Goal: Task Accomplishment & Management: Manage account settings

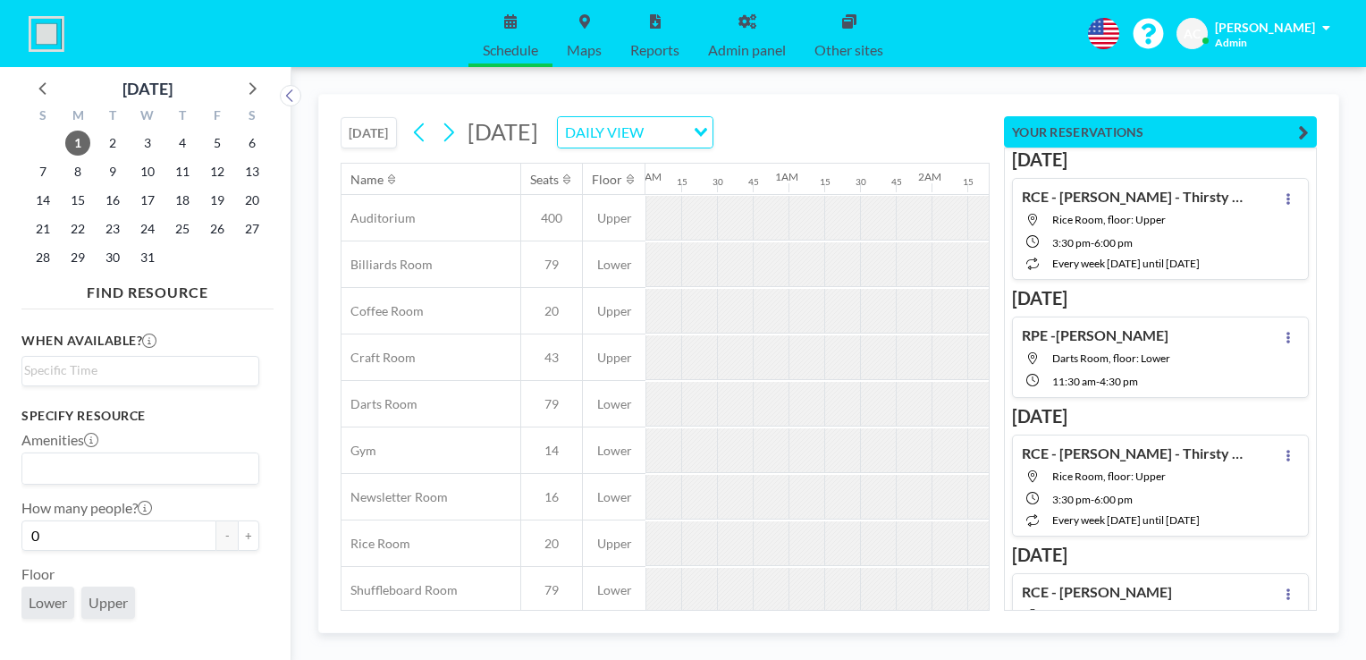
scroll to position [0, 887]
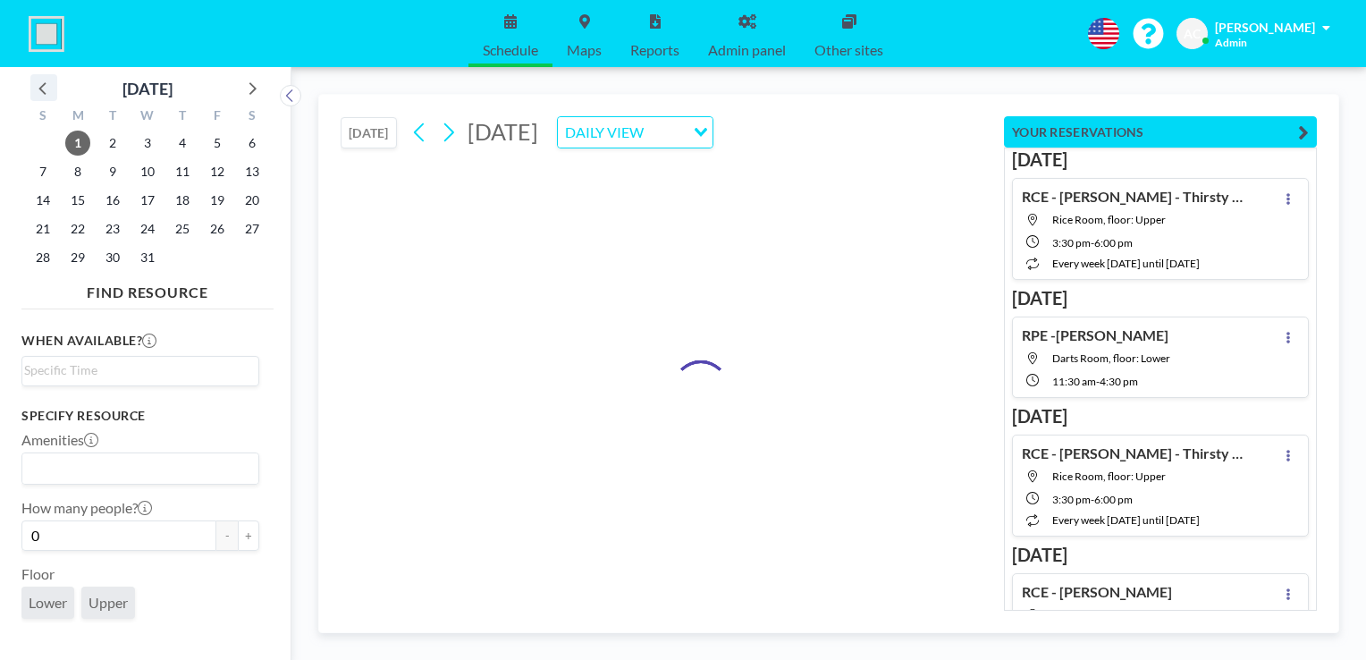
click at [47, 97] on icon at bounding box center [43, 87] width 23 height 23
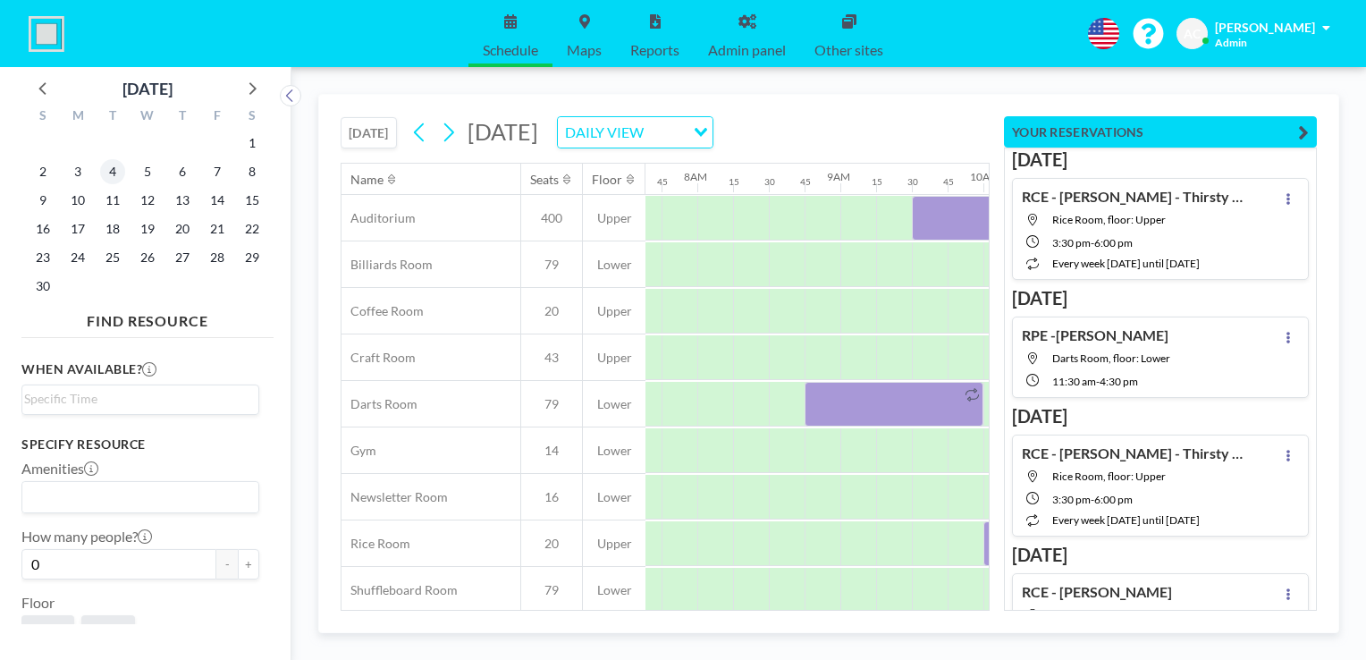
scroll to position [0, 1109]
click at [116, 201] on span "11" at bounding box center [112, 200] width 25 height 25
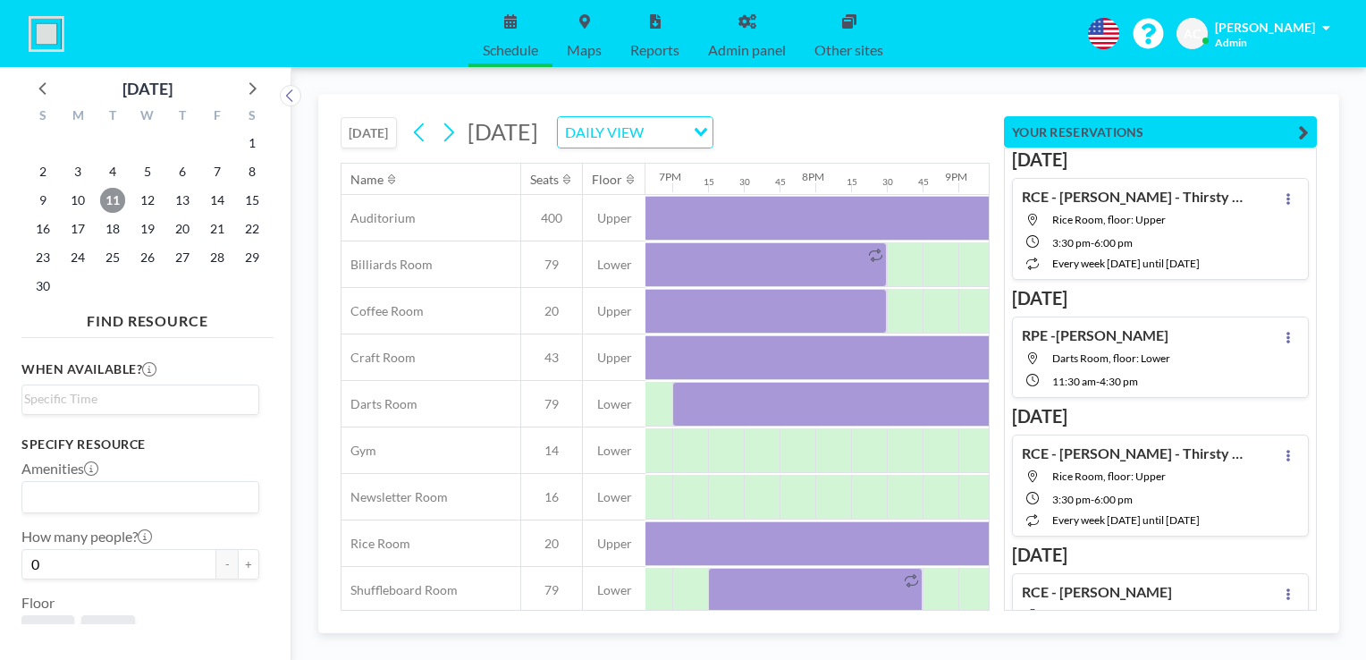
scroll to position [0, 2700]
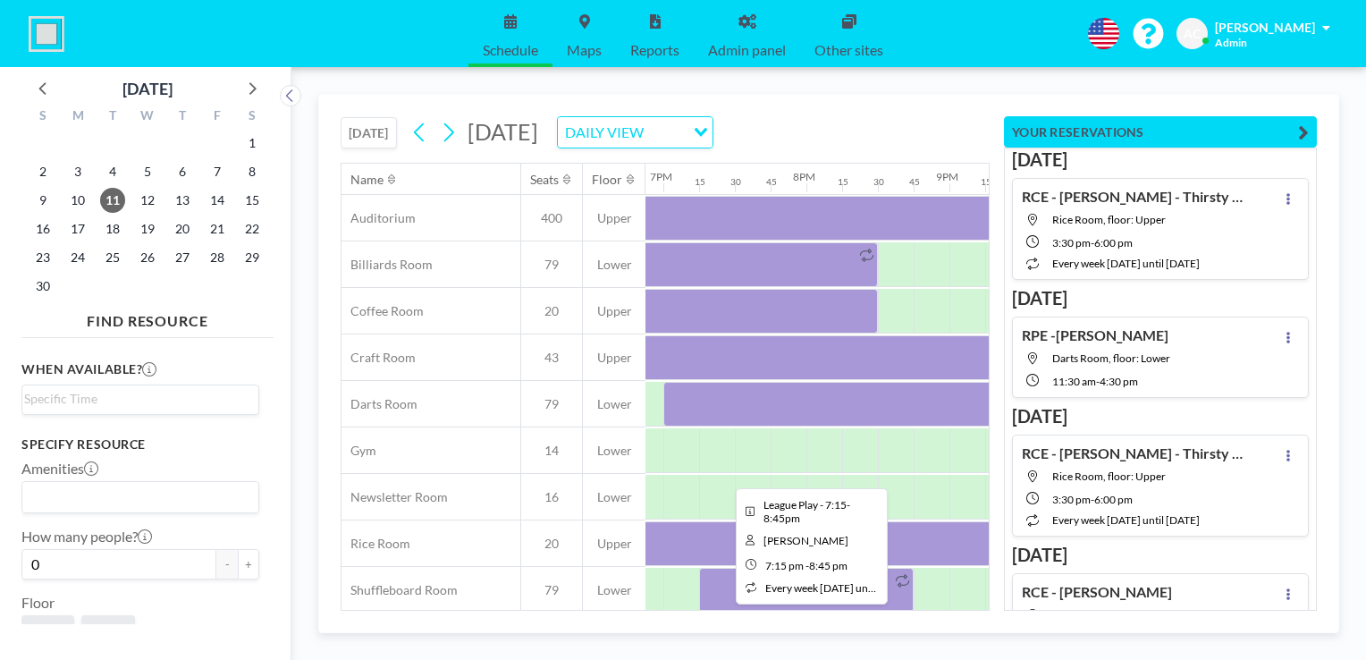
click at [718, 583] on div at bounding box center [806, 590] width 215 height 45
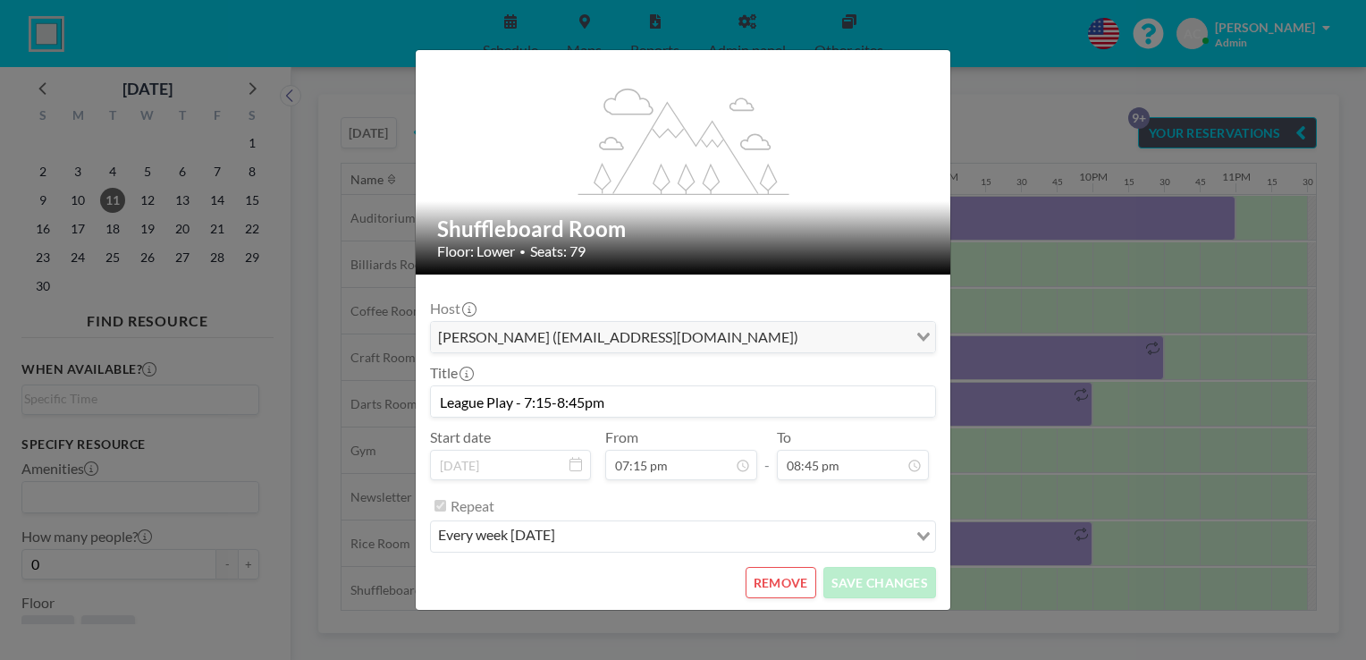
scroll to position [2642, 0]
drag, startPoint x: 616, startPoint y: 399, endPoint x: 427, endPoint y: 399, distance: 189.6
click at [427, 399] on form "Host [PERSON_NAME] ([EMAIL_ADDRESS][DOMAIN_NAME]) Loading... Title League Play …" at bounding box center [683, 444] width 535 height 338
click at [771, 579] on button "REMOVE" at bounding box center [781, 582] width 71 height 31
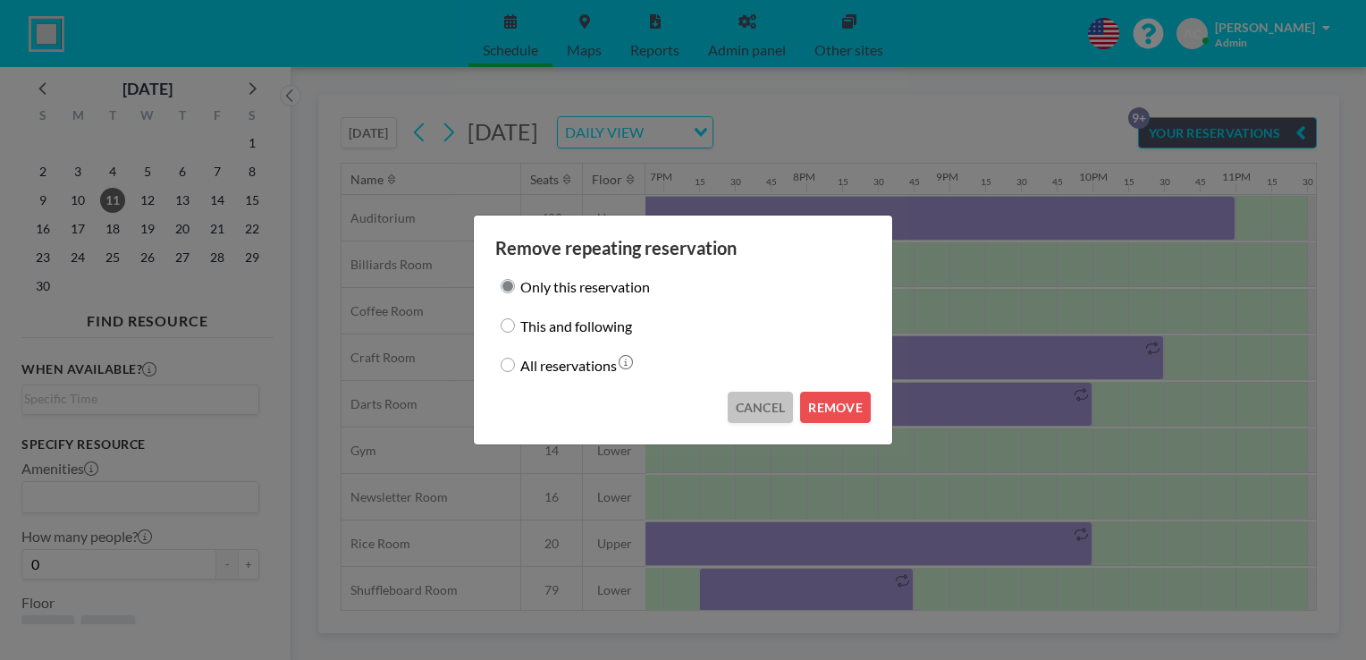
click at [757, 406] on button "CANCEL" at bounding box center [761, 407] width 66 height 31
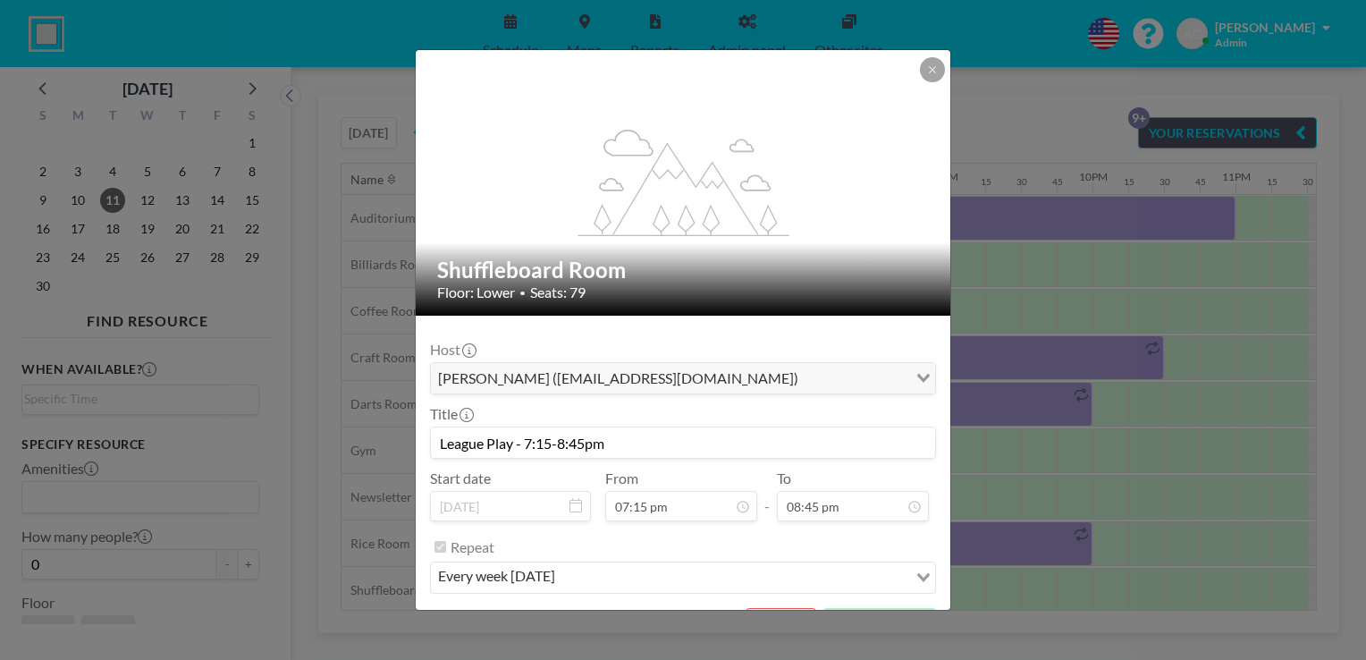
scroll to position [41, 0]
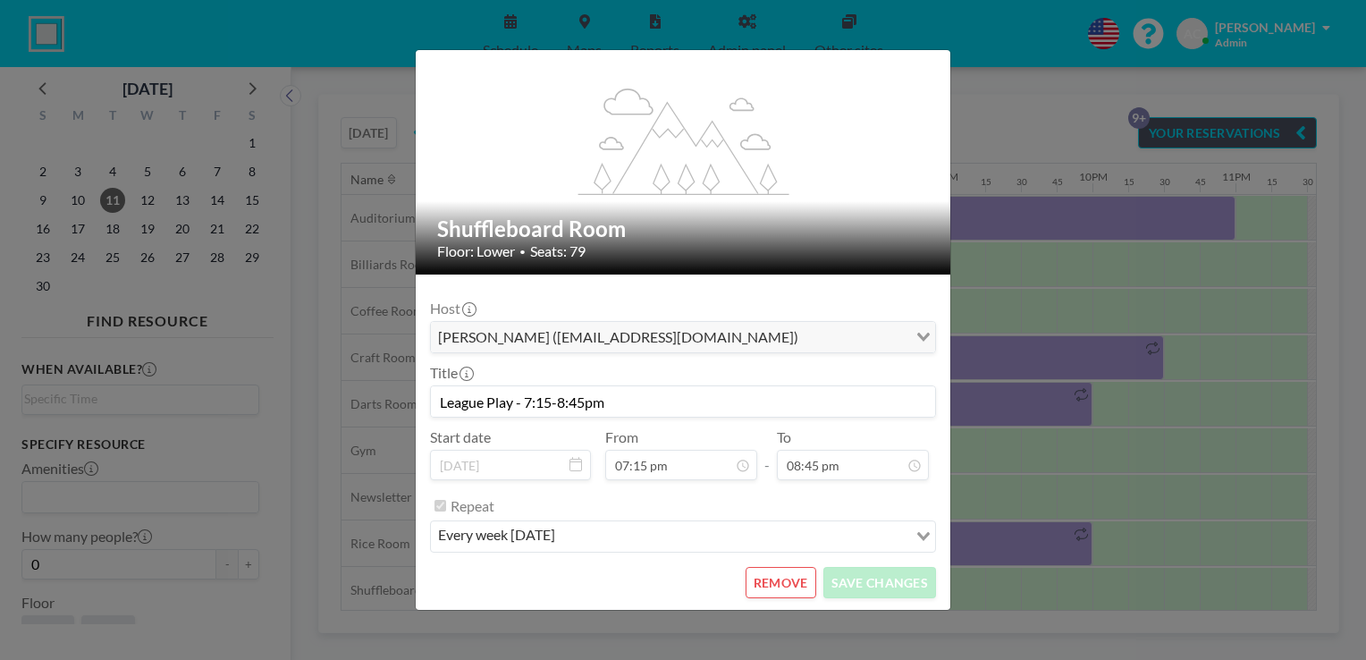
click at [789, 578] on button "REMOVE" at bounding box center [781, 582] width 71 height 31
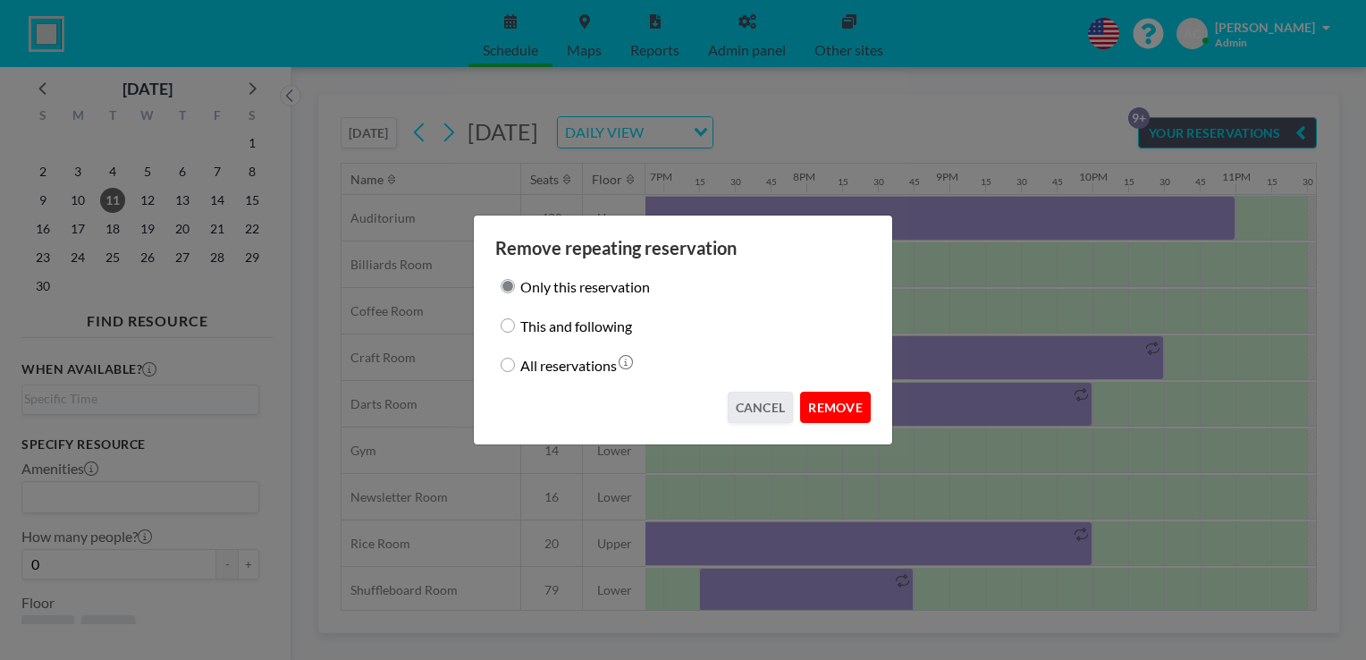
click at [841, 395] on button "REMOVE" at bounding box center [835, 407] width 71 height 31
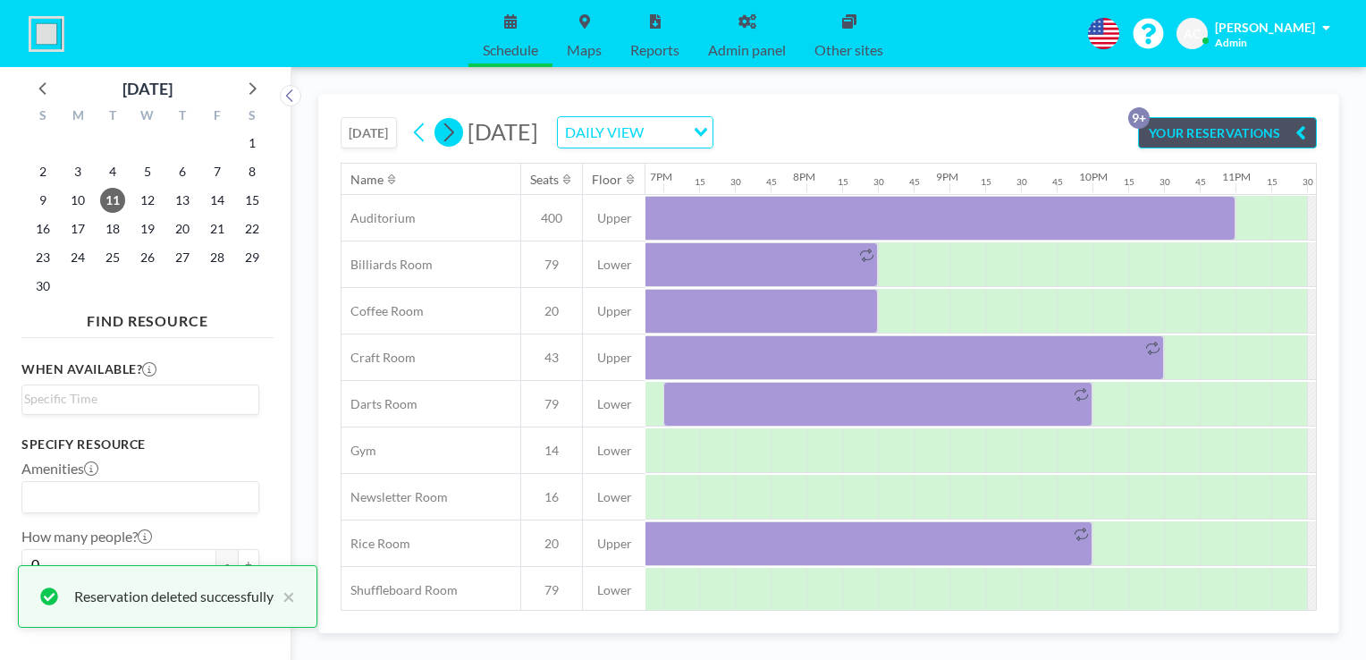
click at [449, 131] on icon at bounding box center [448, 132] width 17 height 27
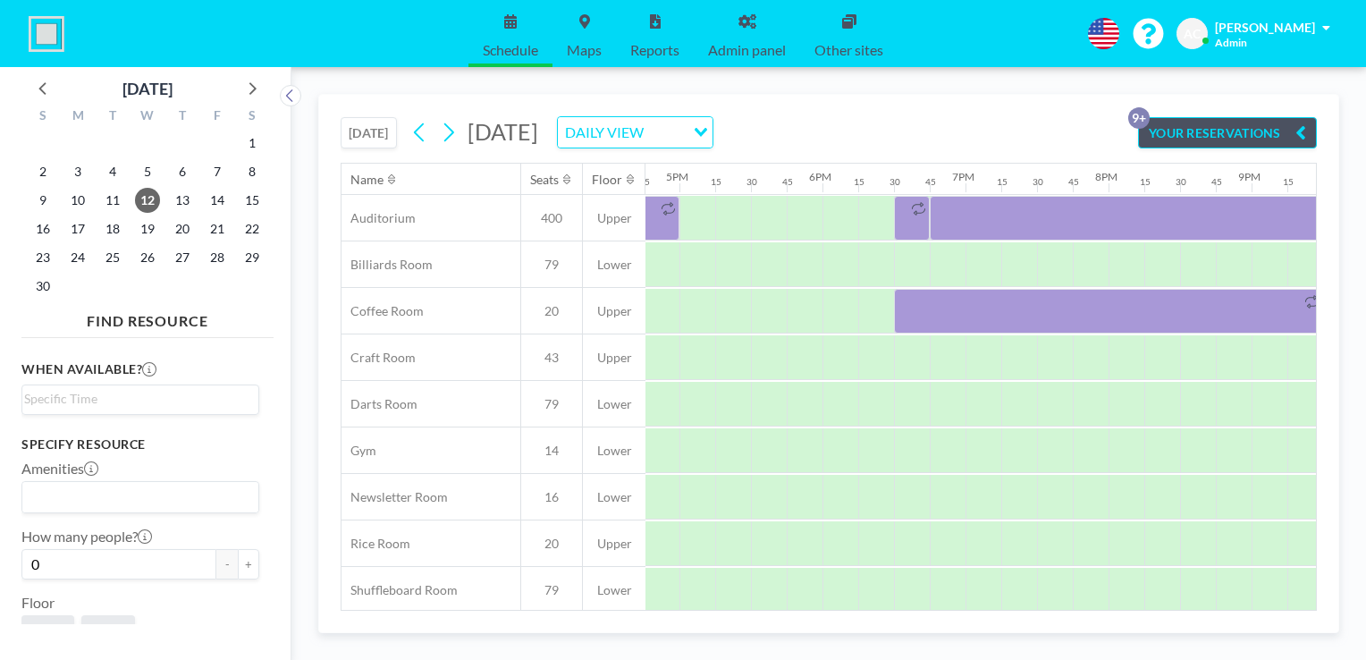
scroll to position [0, 2407]
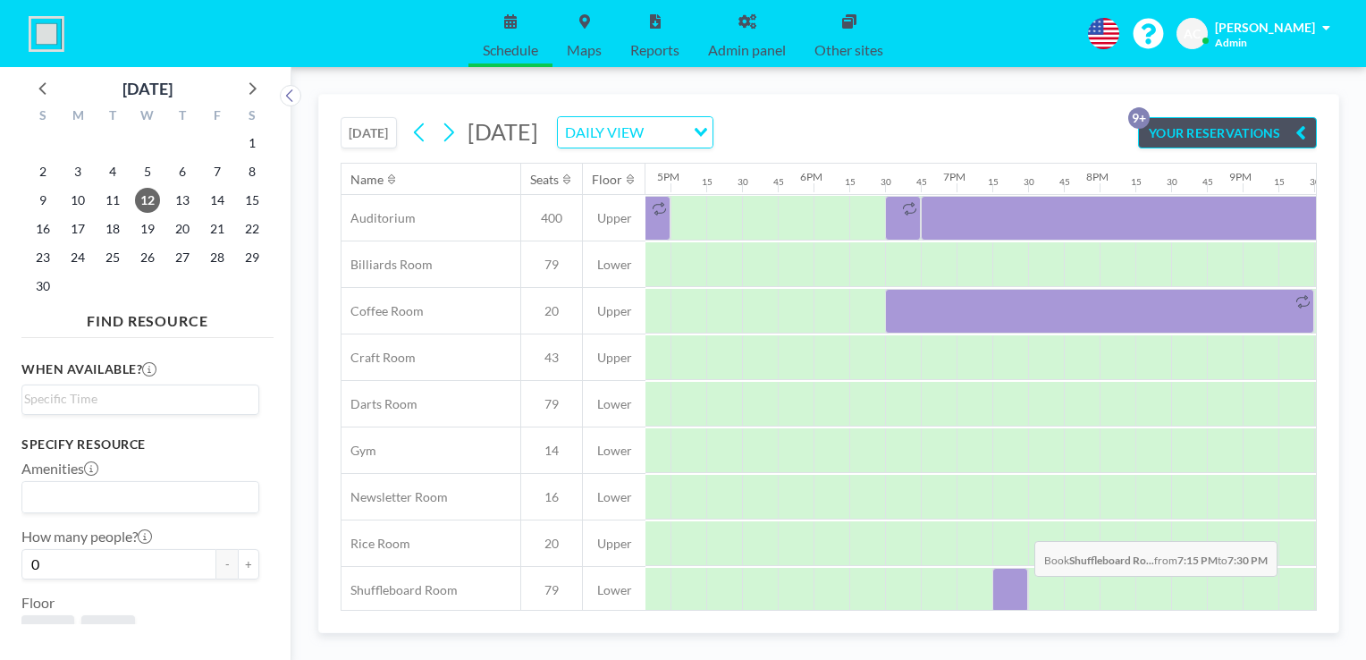
click at [1020, 588] on div at bounding box center [1010, 590] width 36 height 45
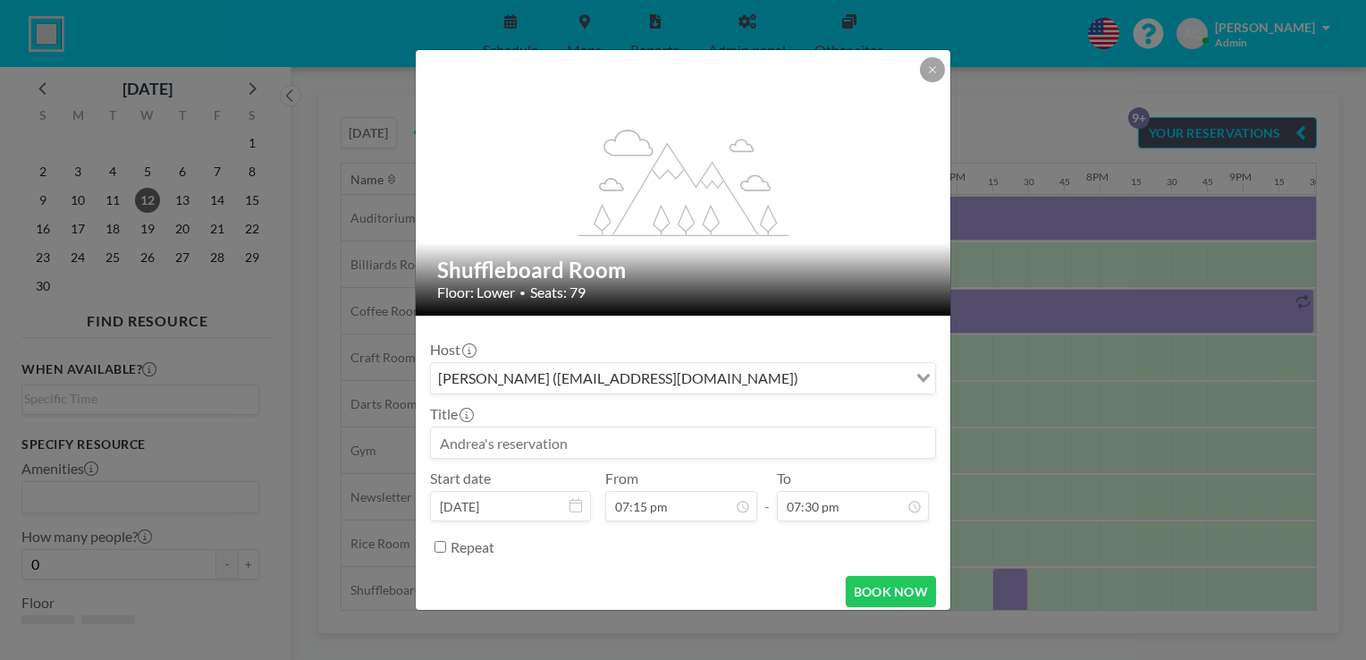
click at [660, 442] on input at bounding box center [683, 442] width 504 height 30
paste input "League Play - 7:15-8:45pm"
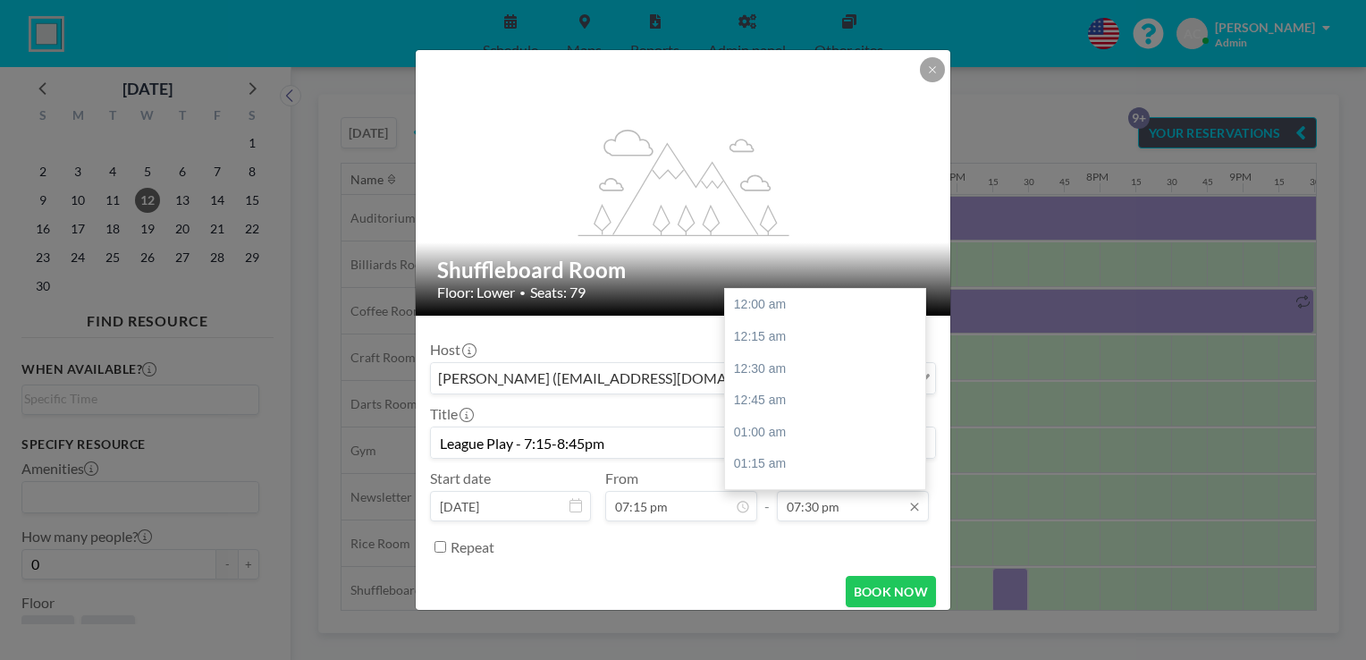
scroll to position [2482, 0]
type input "League Play - 7:15-8:45pm"
click at [814, 461] on div "08:45 pm" at bounding box center [829, 465] width 209 height 32
type input "08:45 pm"
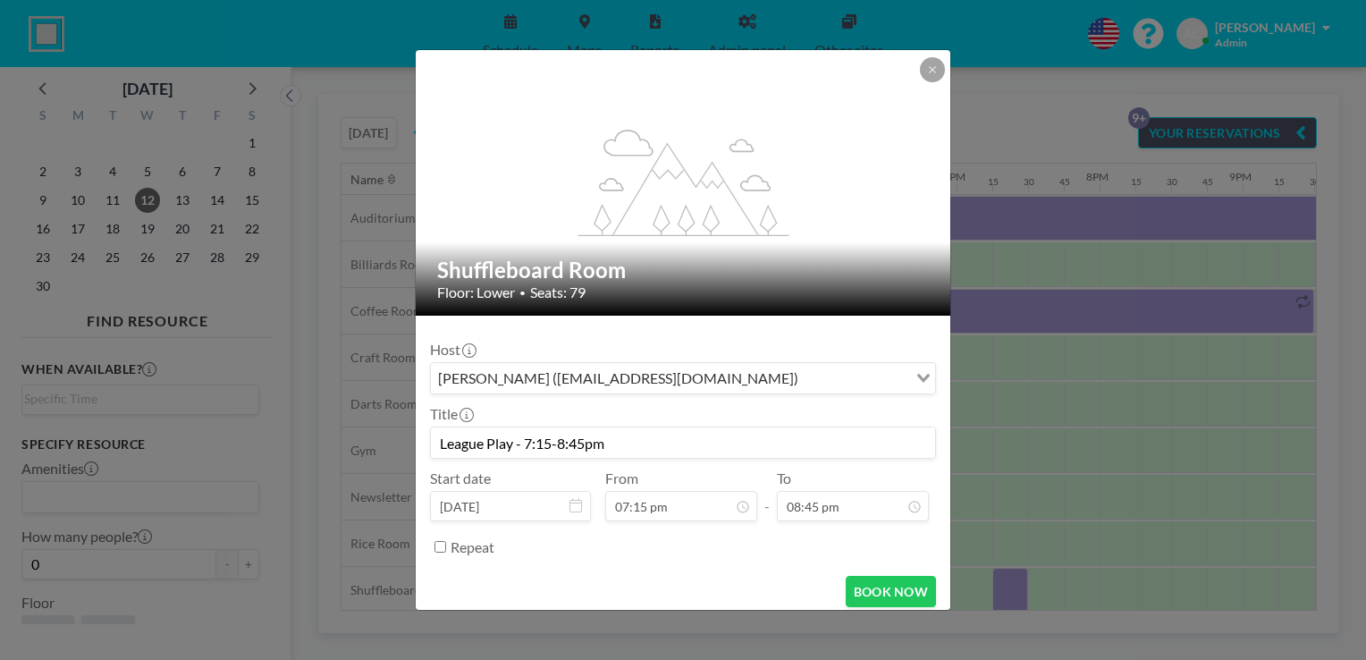
scroll to position [0, 0]
click at [874, 588] on button "BOOK NOW" at bounding box center [891, 591] width 90 height 31
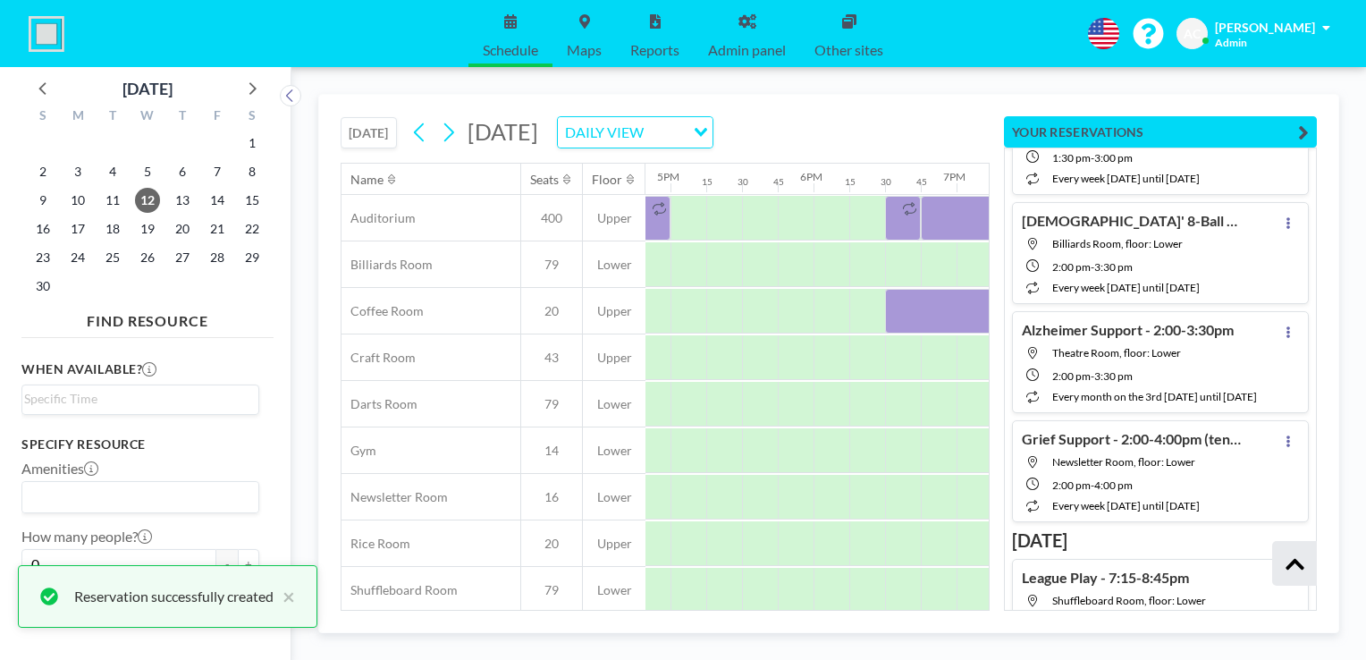
scroll to position [788, 0]
